Goal: Complete application form: Complete application form

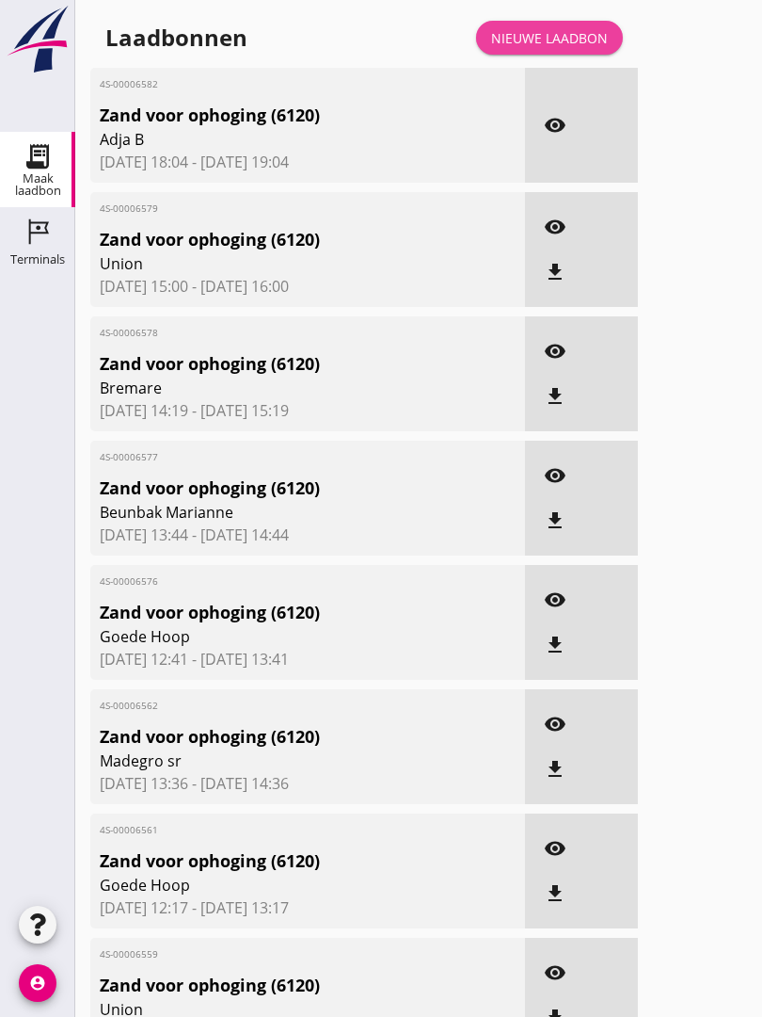
click at [584, 43] on link "Nieuwe laadbon" at bounding box center [549, 38] width 147 height 34
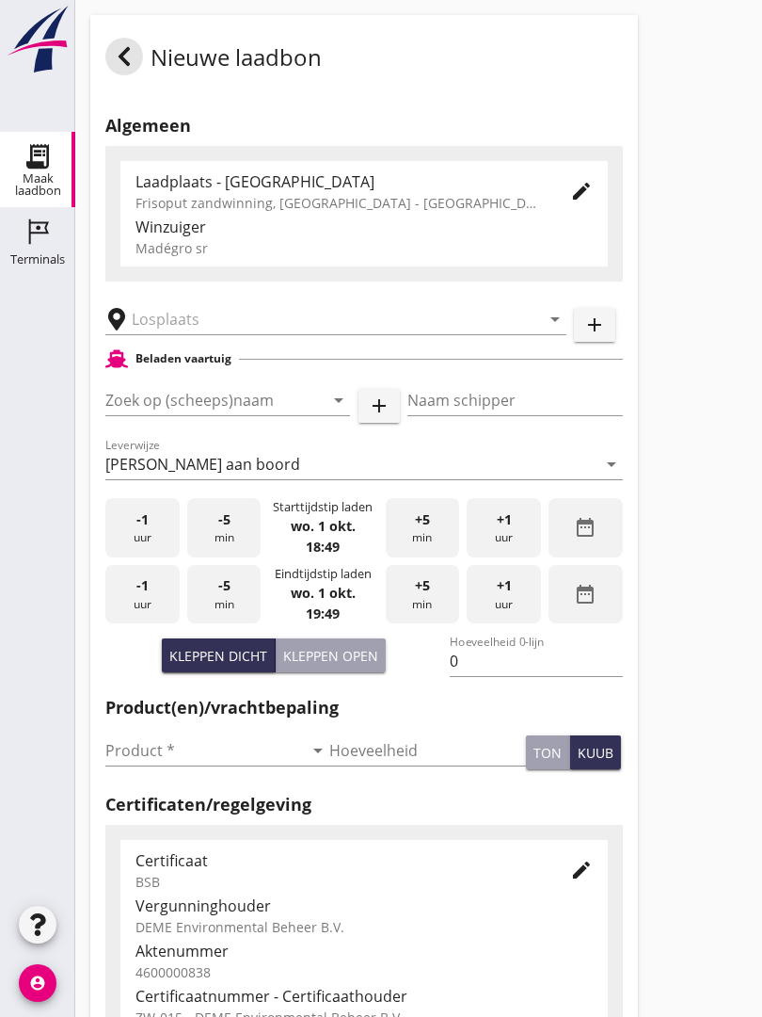
click at [197, 313] on div "arrow_drop_down" at bounding box center [335, 313] width 461 height 41
click at [224, 326] on input "text" at bounding box center [323, 319] width 382 height 30
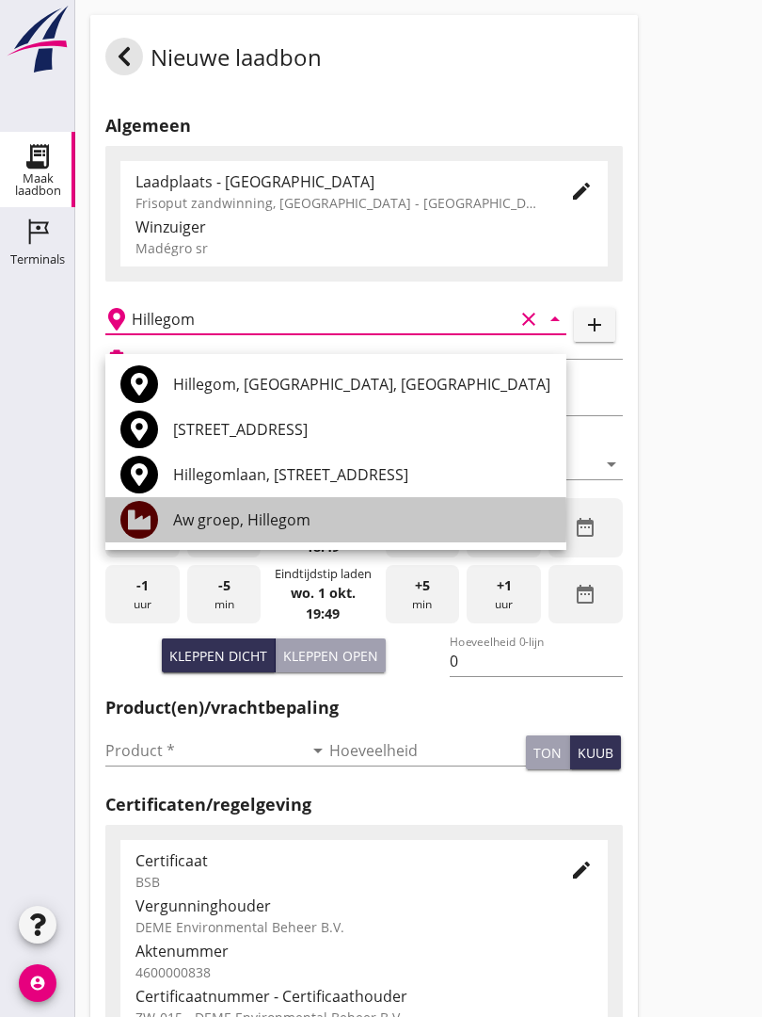
click at [288, 511] on div "Aw groep, Hillegom" at bounding box center [362, 519] width 378 height 23
type input "Aw groep, Hillegom"
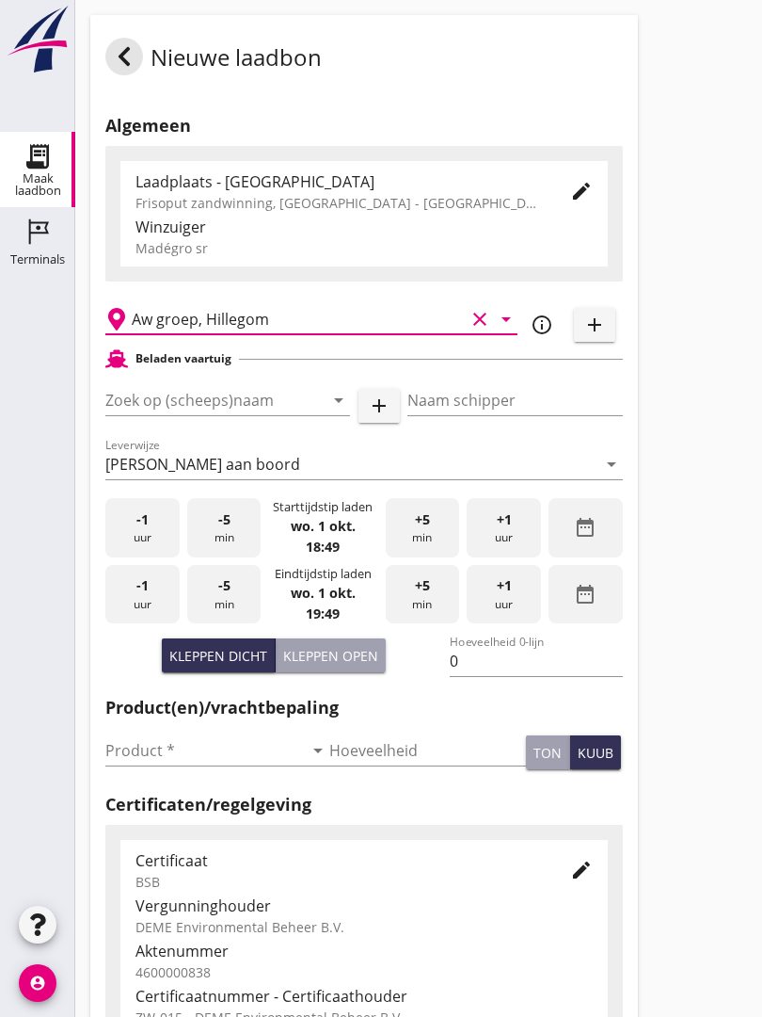
click at [254, 406] on input "Zoek op (scheeps)naam" at bounding box center [201, 400] width 192 height 30
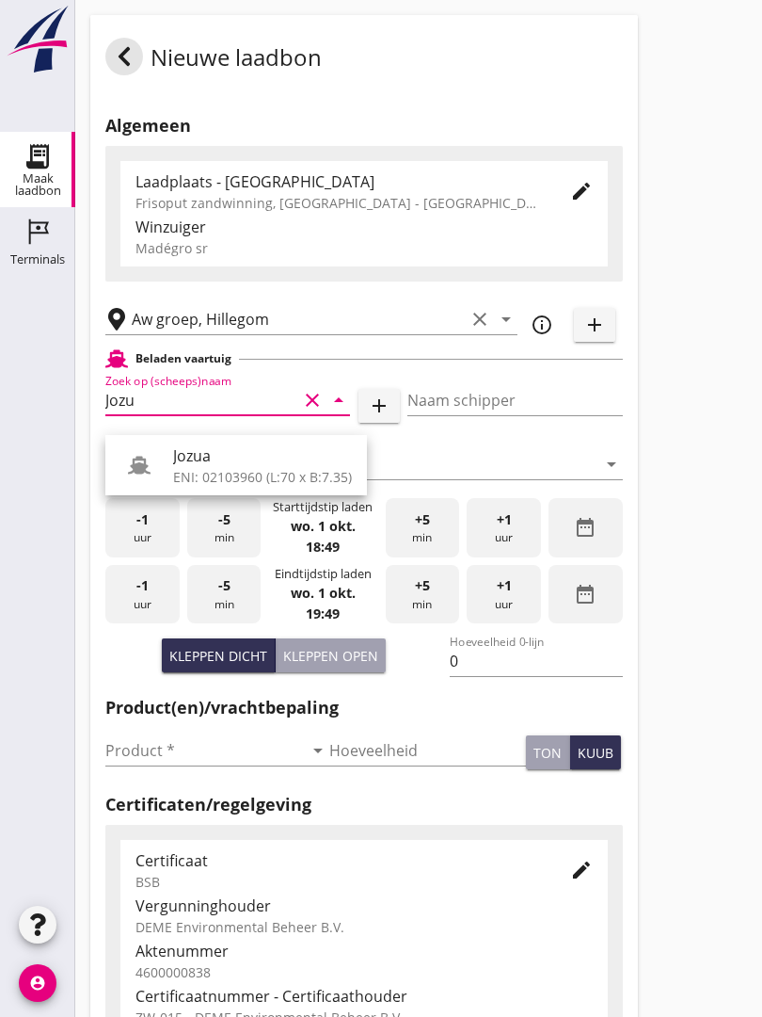
click at [240, 459] on div "Jozua" at bounding box center [262, 455] width 179 height 23
type input "Jozua"
type input "[PERSON_NAME]"
type input "536"
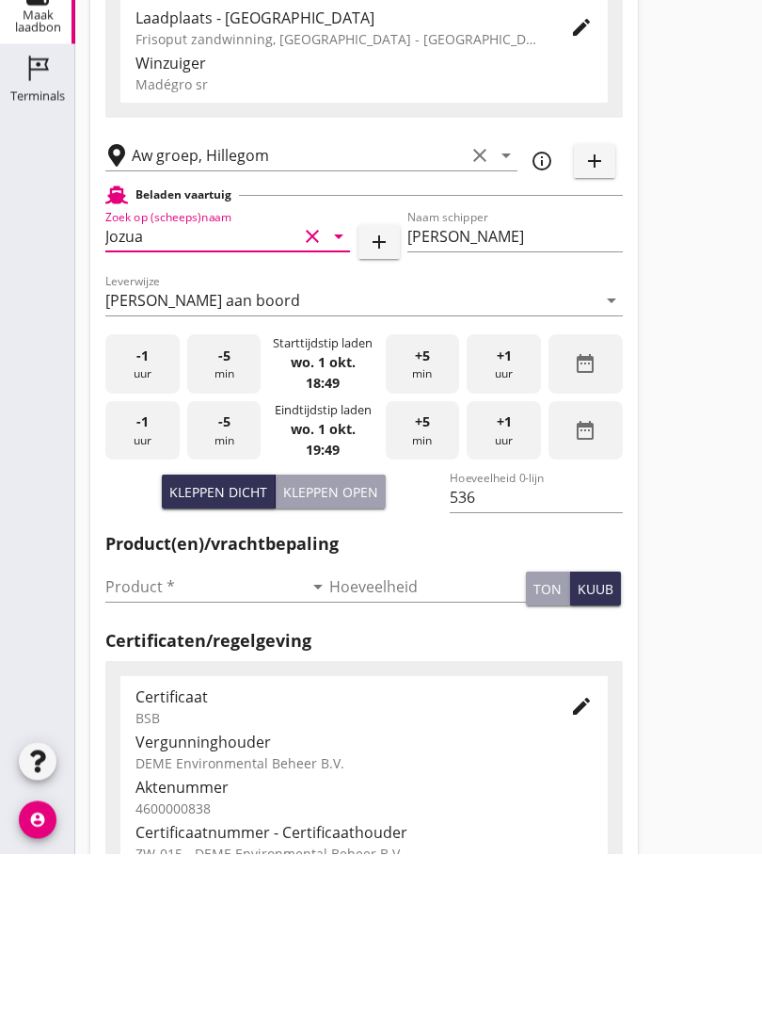
click at [149, 735] on input "Product *" at bounding box center [204, 750] width 198 height 30
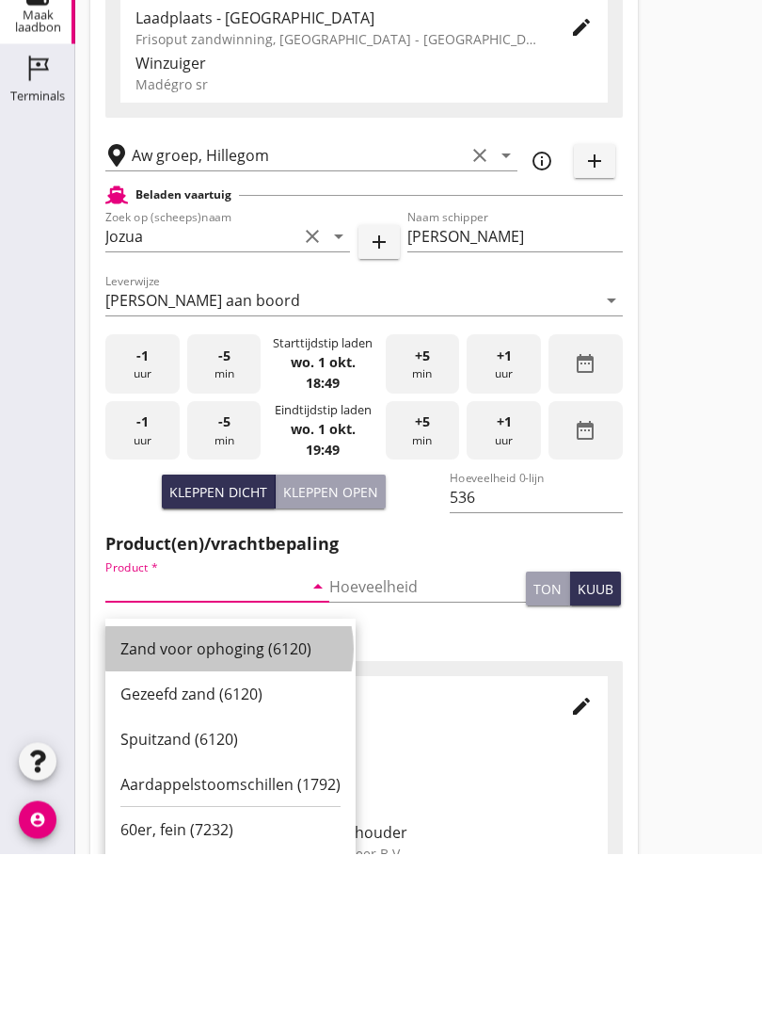
click at [237, 801] on div "Zand voor ophoging (6120)" at bounding box center [230, 812] width 220 height 23
type input "Zand voor ophoging (6120)"
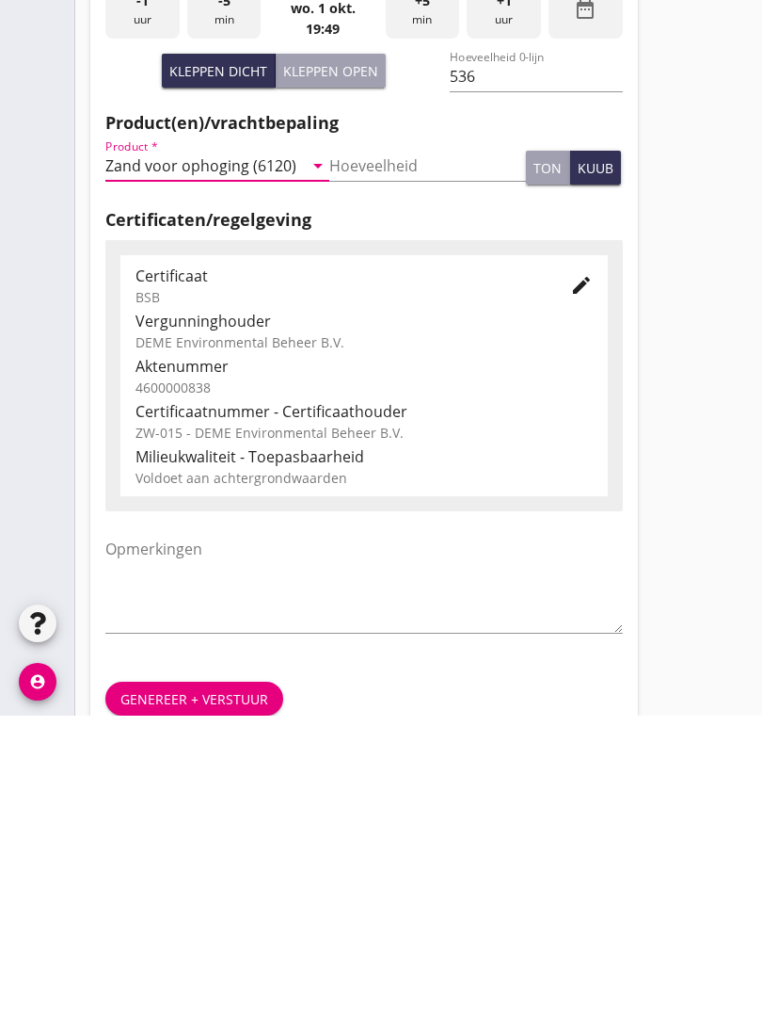
scroll to position [329, 0]
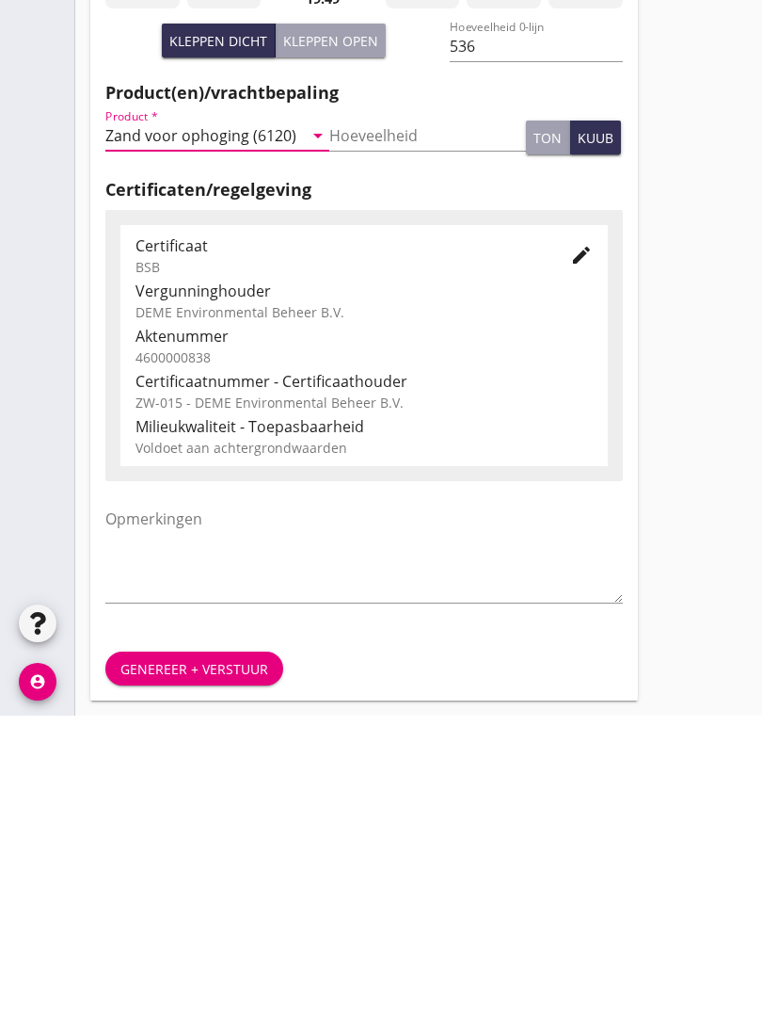
click at [205, 960] on div "Genereer + verstuur" at bounding box center [194, 970] width 148 height 20
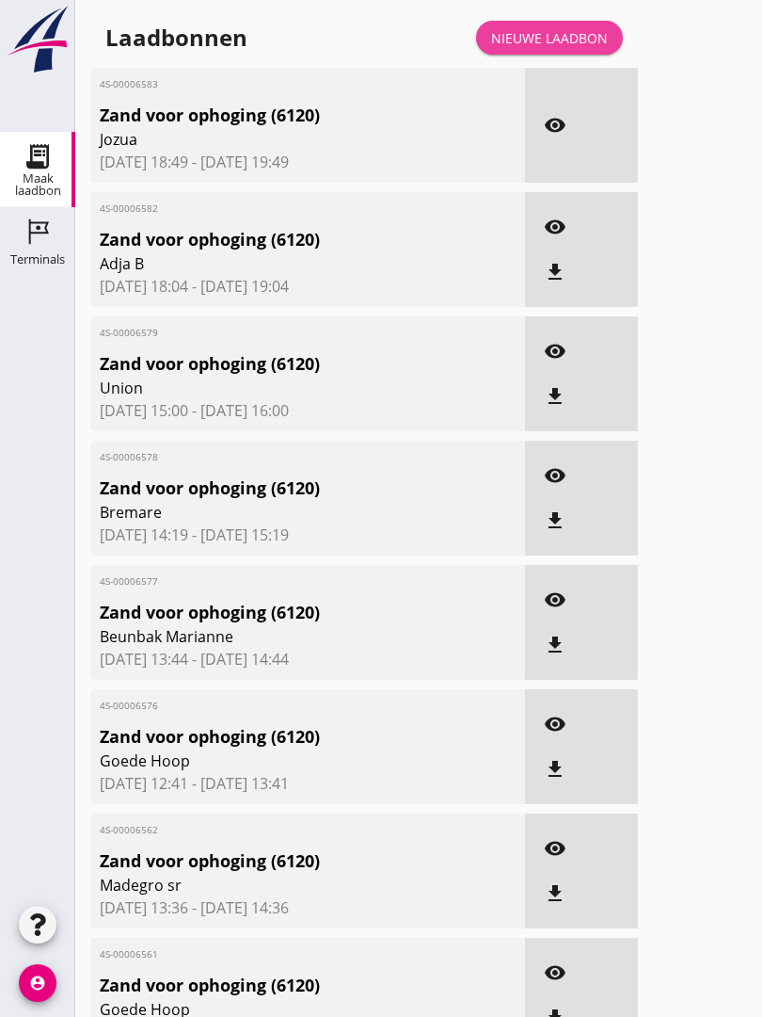
click at [585, 47] on div "Nieuwe laadbon" at bounding box center [549, 38] width 117 height 20
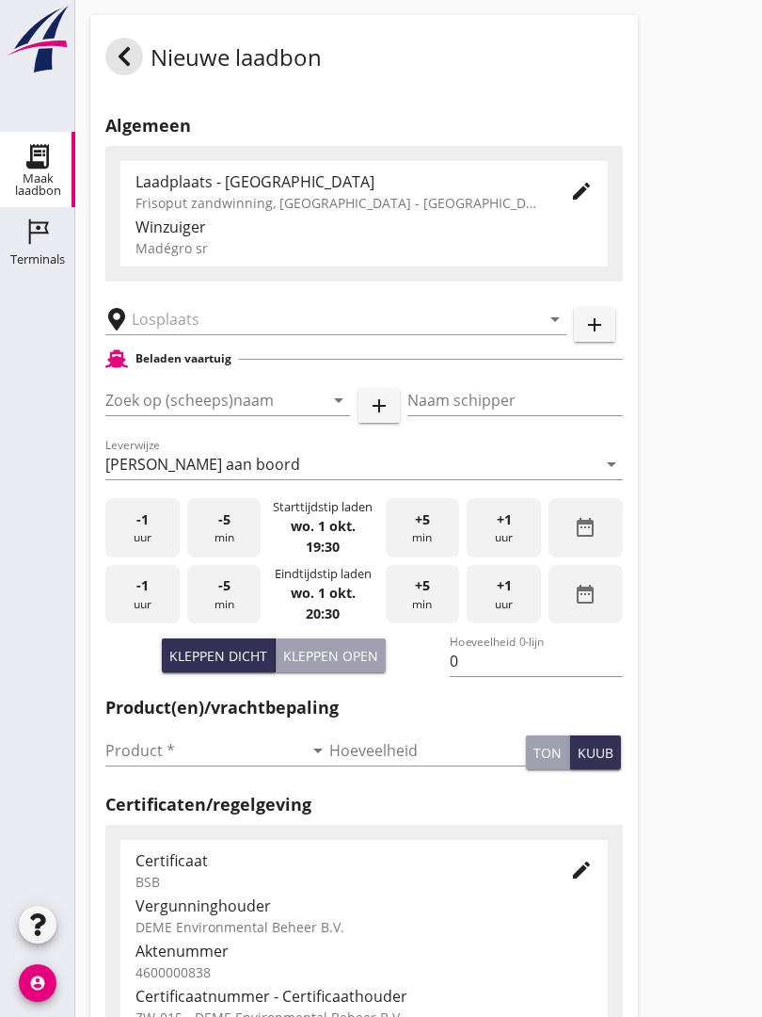
click at [207, 334] on input "text" at bounding box center [323, 319] width 382 height 30
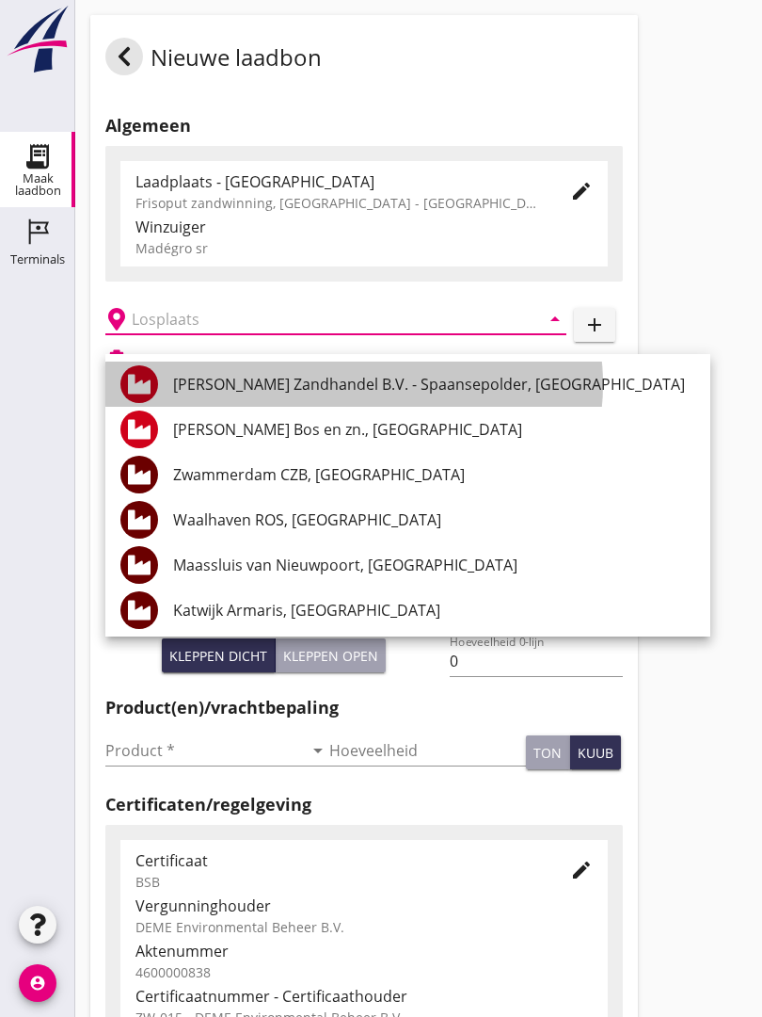
click at [393, 375] on div "[PERSON_NAME] Zandhandel B.V. - Spaansepolder, [GEOGRAPHIC_DATA]" at bounding box center [434, 384] width 522 height 23
type input "[PERSON_NAME] Zandhandel B.V. - Spaansepolder, [GEOGRAPHIC_DATA]"
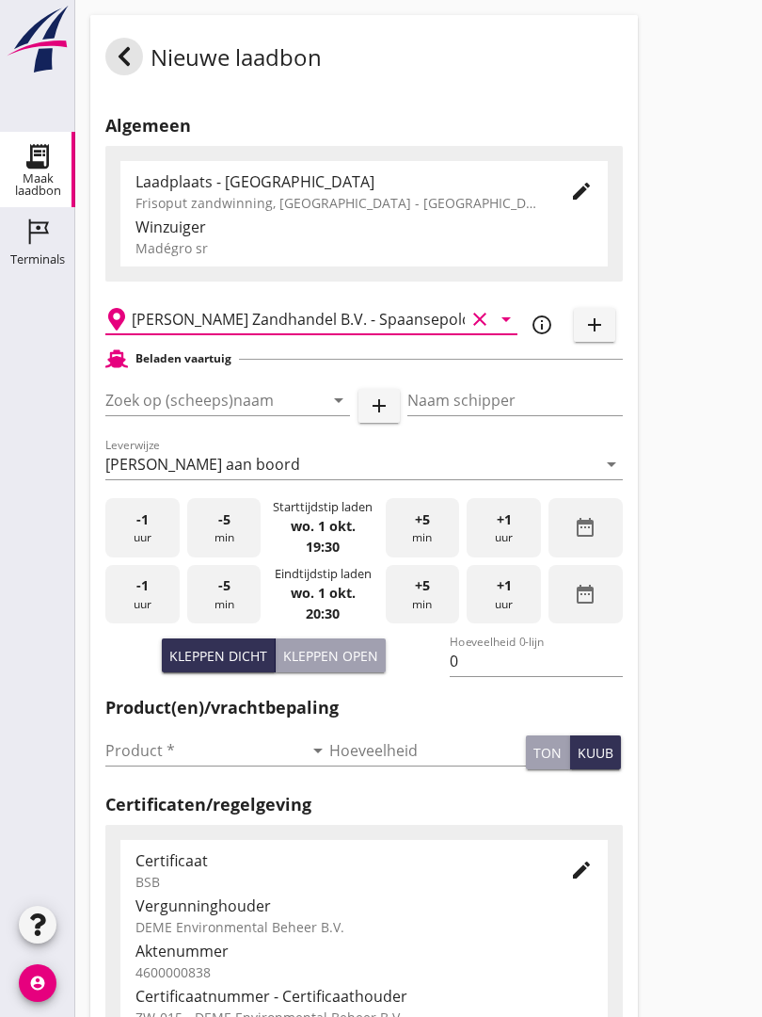
click at [241, 415] on input "Zoek op (scheeps)naam" at bounding box center [201, 400] width 192 height 30
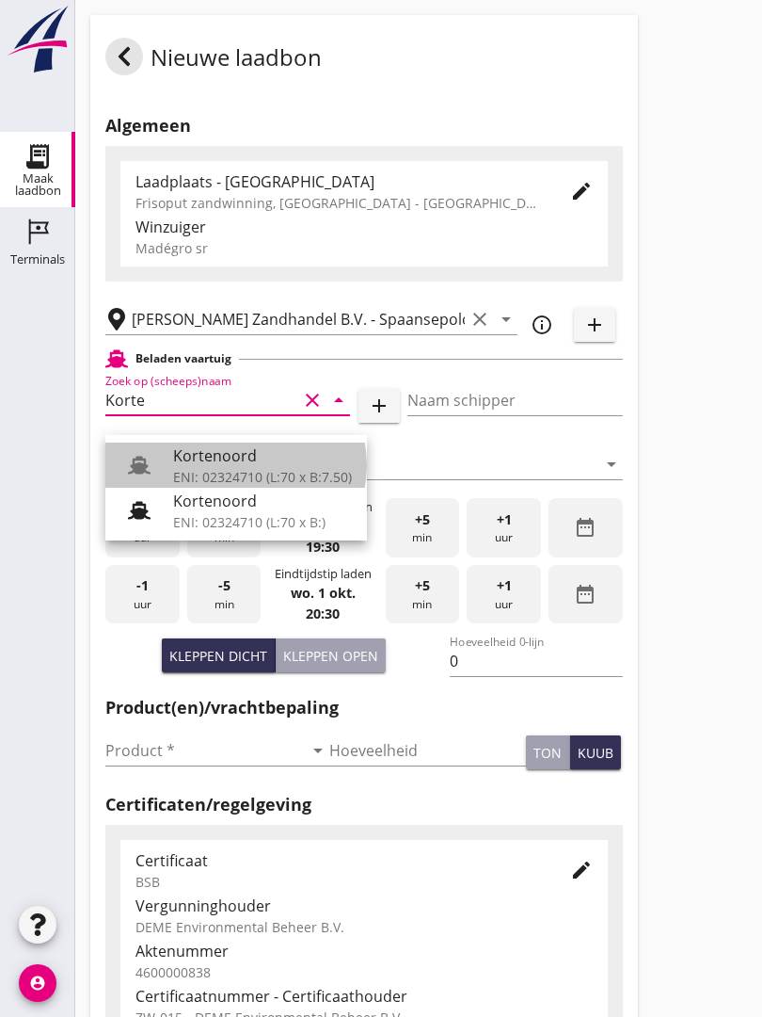
click at [224, 459] on div "Kortenoord" at bounding box center [262, 455] width 179 height 23
type input "Kortenoord"
type input "[PERSON_NAME]"
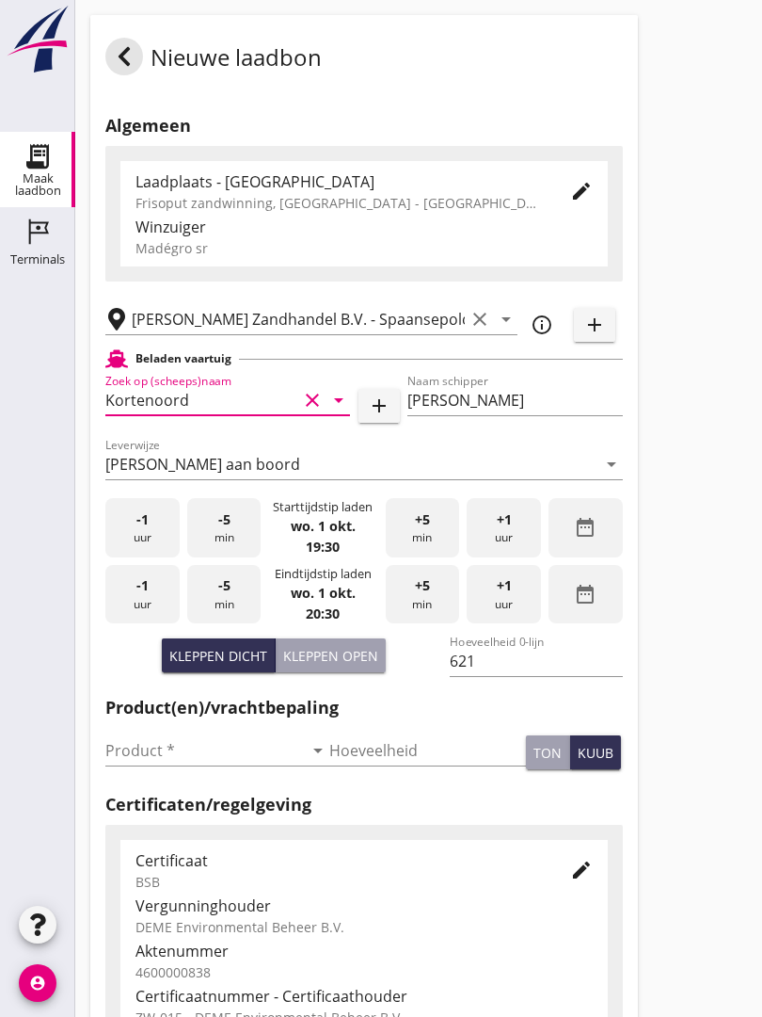
click at [328, 664] on div "Kleppen open" at bounding box center [330, 656] width 95 height 20
type input "518"
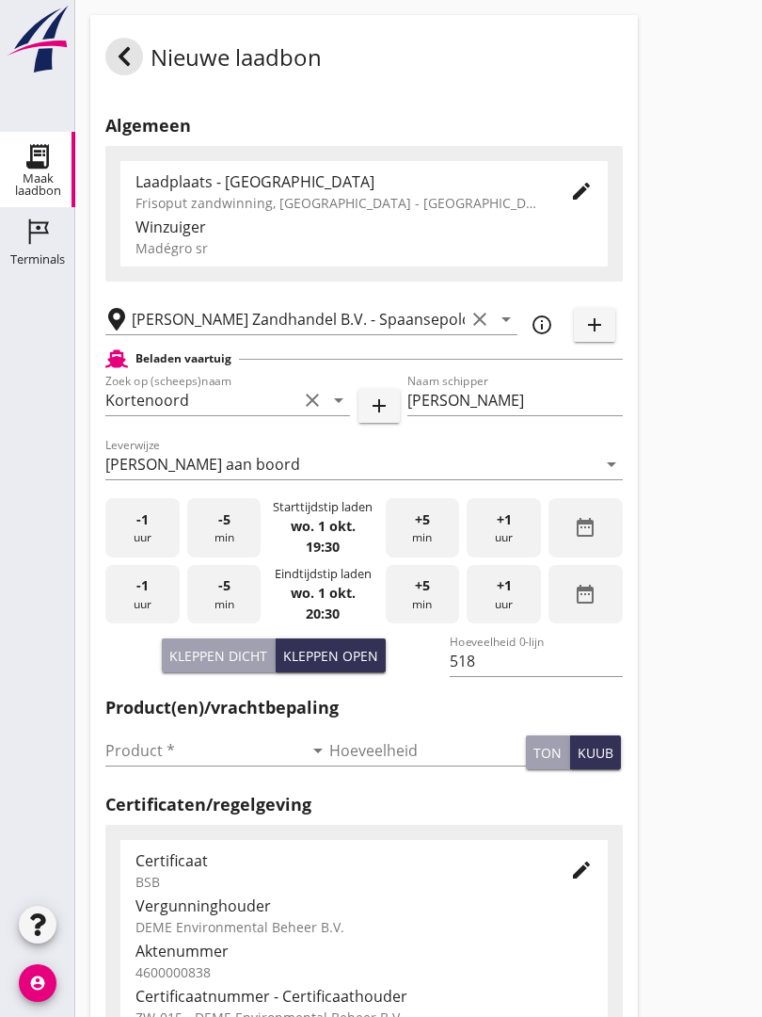
click at [136, 764] on input "Product *" at bounding box center [204, 750] width 198 height 30
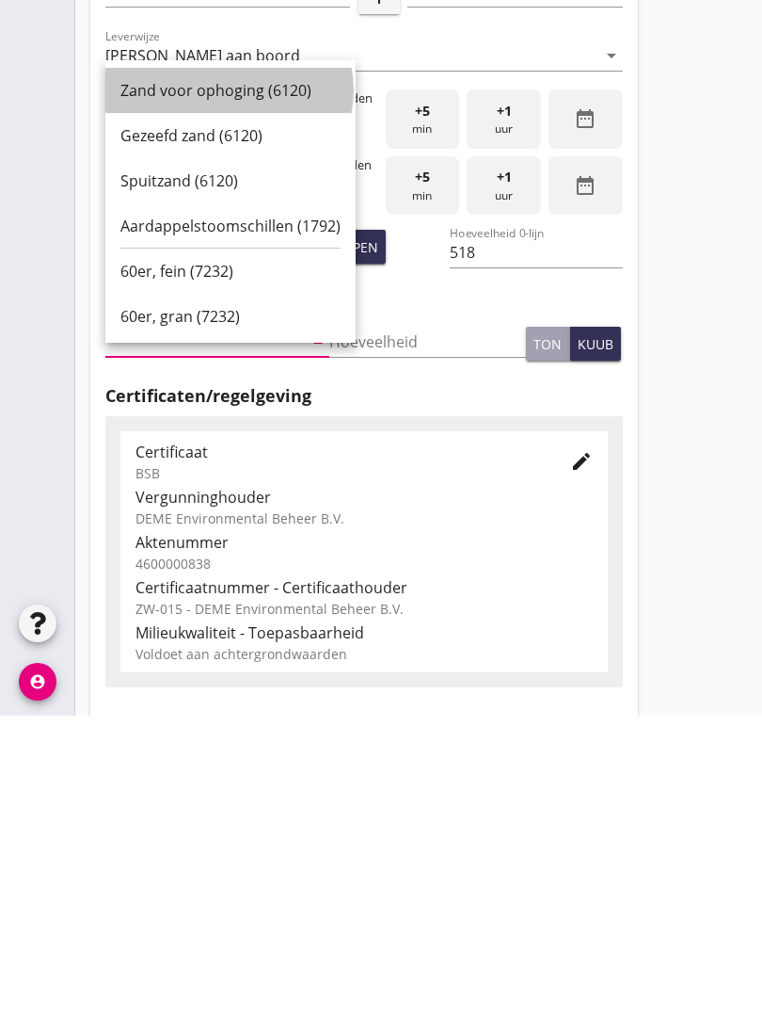
click at [212, 380] on div "Zand voor ophoging (6120)" at bounding box center [230, 391] width 220 height 23
type input "Zand voor ophoging (6120)"
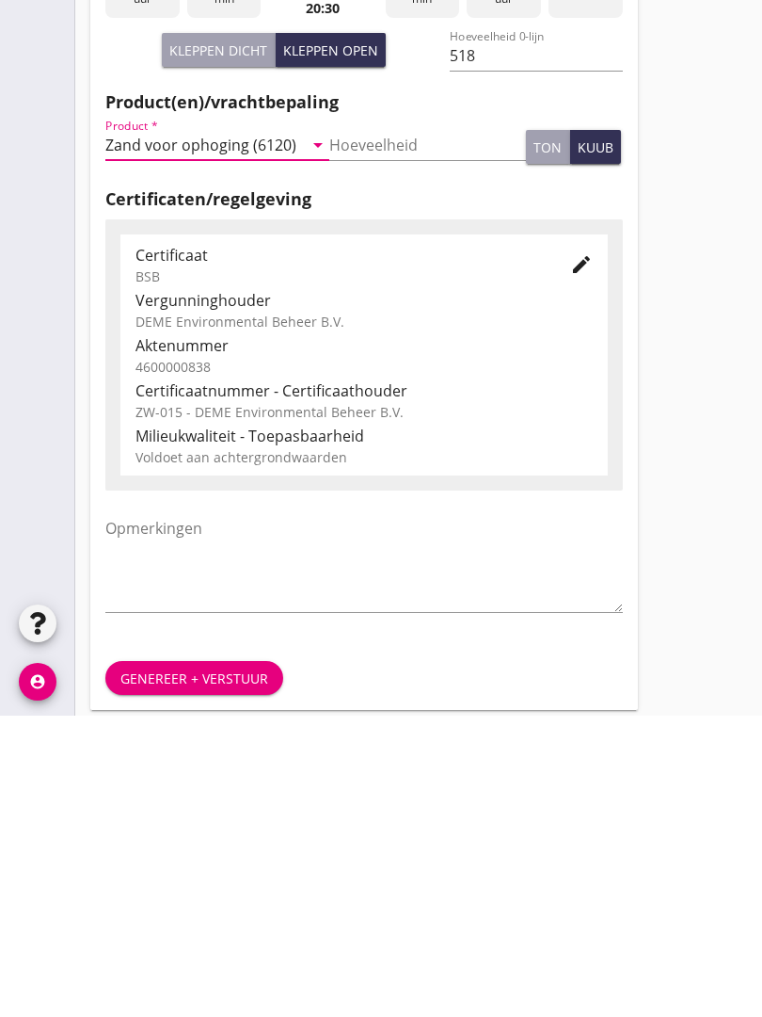
scroll to position [329, 0]
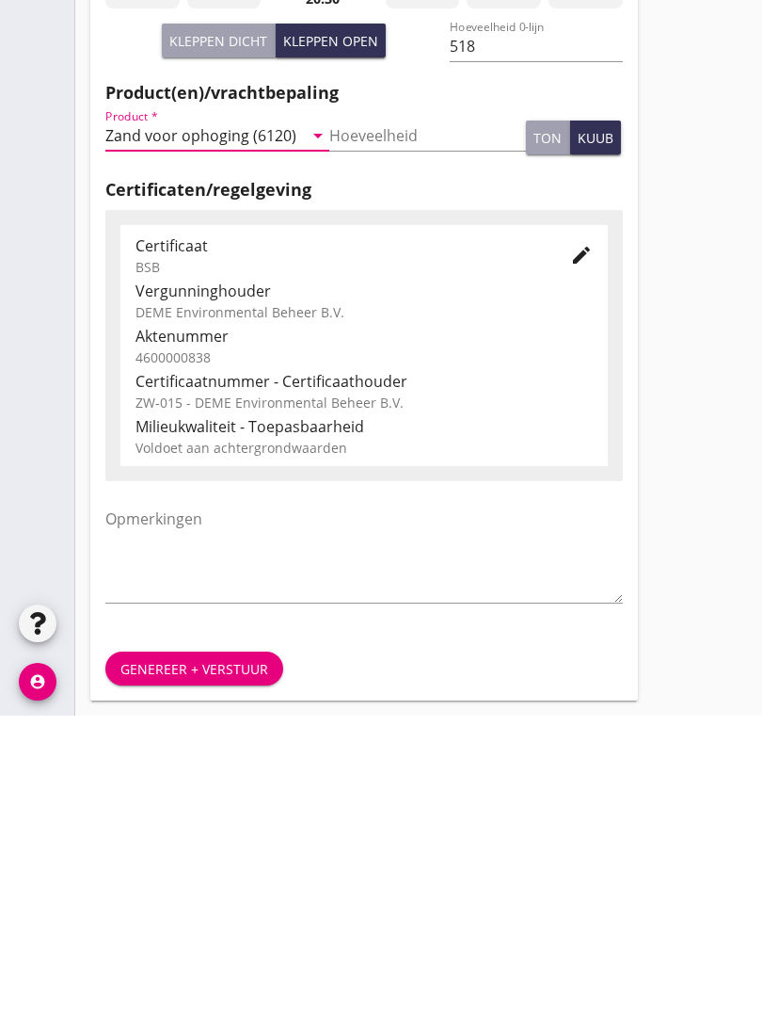
click at [174, 953] on button "Genereer + verstuur" at bounding box center [194, 970] width 178 height 34
